Goal: Find specific page/section

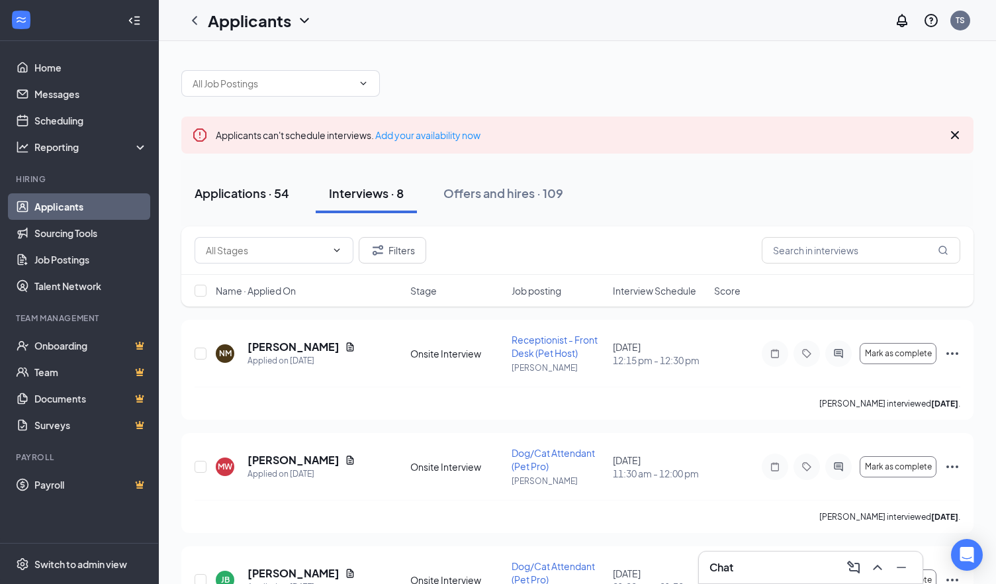
click at [267, 201] on button "Applications · 54" at bounding box center [241, 193] width 121 height 40
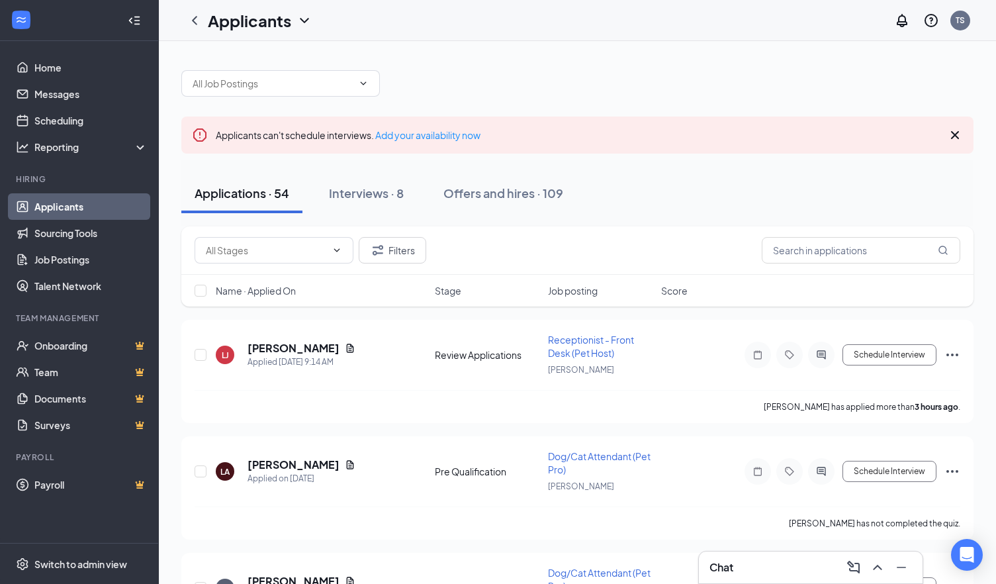
click at [704, 175] on div "Applications · 54 Interviews · 8 Offers and hires · 109" at bounding box center [577, 193] width 792 height 40
